Goal: Task Accomplishment & Management: Use online tool/utility

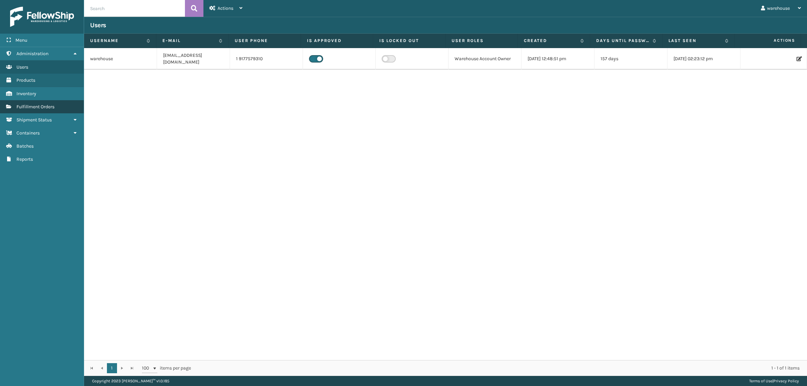
click at [54, 108] on span "Fulfillment Orders" at bounding box center [35, 107] width 38 height 6
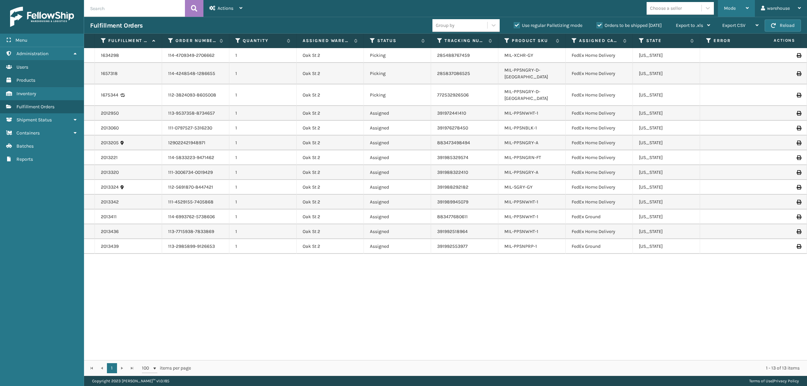
click at [741, 7] on div "Mode" at bounding box center [736, 8] width 25 height 17
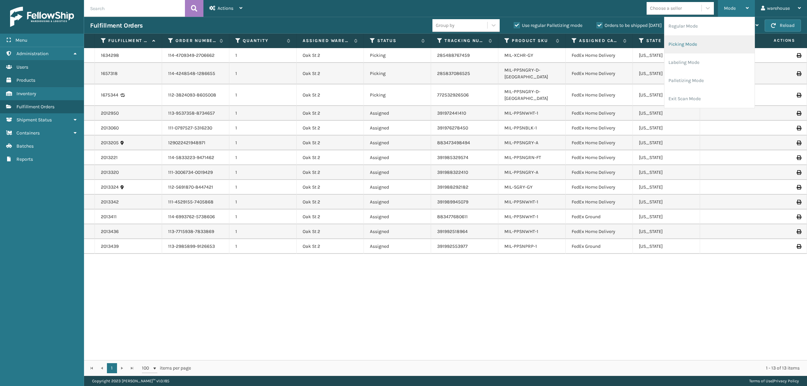
click at [702, 39] on li "Picking Mode" at bounding box center [709, 44] width 90 height 18
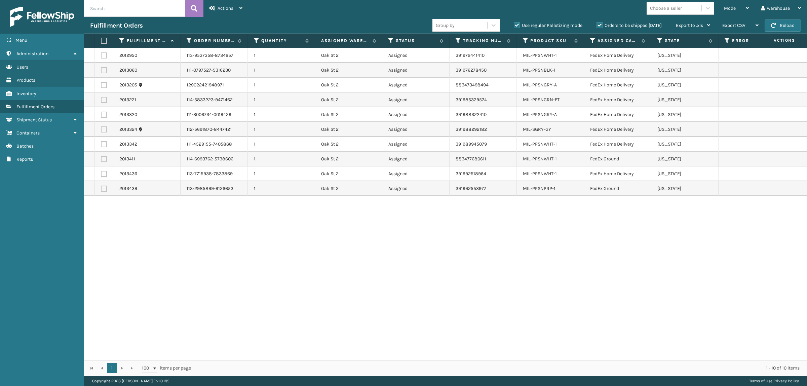
click at [104, 39] on label at bounding box center [103, 41] width 4 height 6
click at [101, 39] on input "checkbox" at bounding box center [101, 41] width 0 height 4
checkbox input "true"
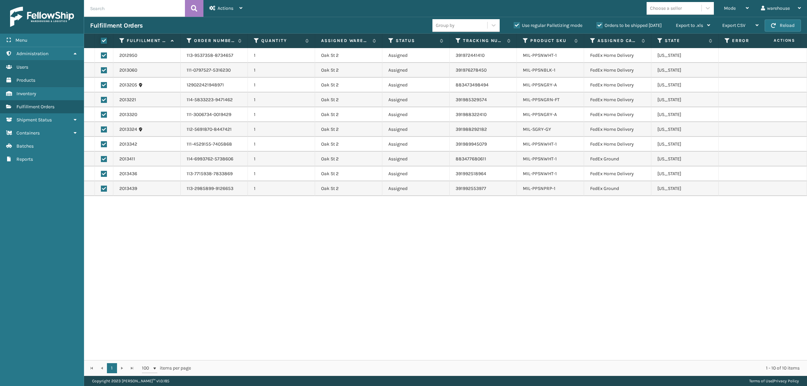
checkbox input "true"
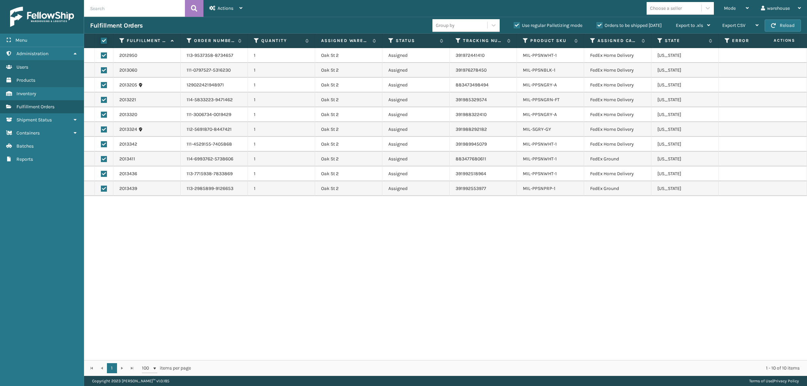
checkbox input "true"
click at [225, 5] on div "Actions" at bounding box center [225, 8] width 33 height 17
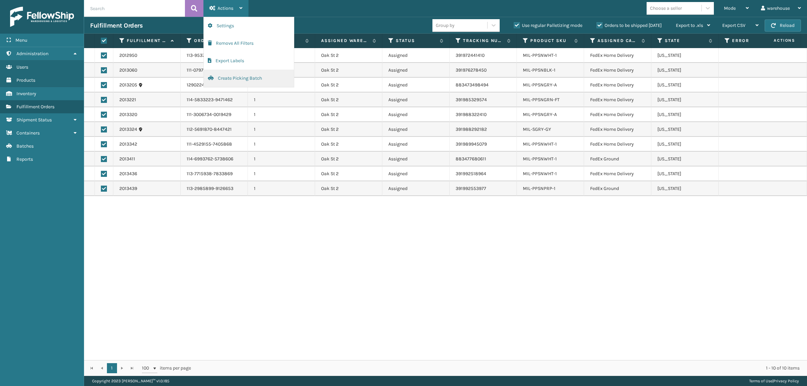
click at [251, 74] on button "Create Picking Batch" at bounding box center [249, 78] width 90 height 17
